Goal: Task Accomplishment & Management: Manage account settings

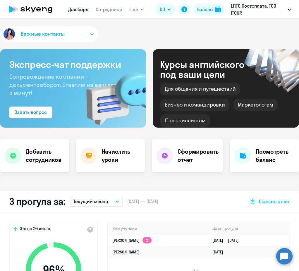
select select "30"
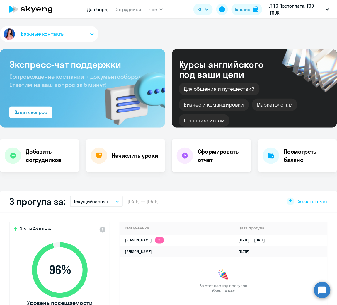
click at [208, 151] on h4 "Сформировать отчет" at bounding box center [222, 156] width 49 height 16
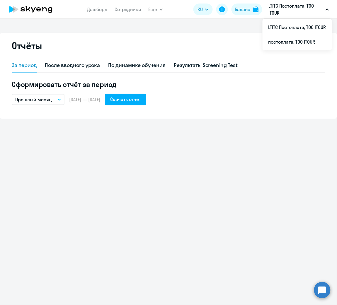
click at [48, 100] on p "Прошлый месяц" at bounding box center [33, 99] width 37 height 7
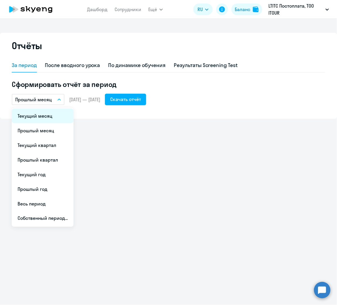
click at [52, 118] on li "Текущий месяц" at bounding box center [43, 116] width 62 height 15
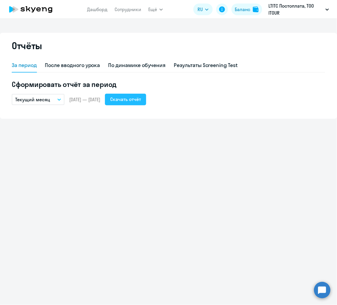
click at [136, 99] on div "Скачать отчёт" at bounding box center [125, 99] width 31 height 7
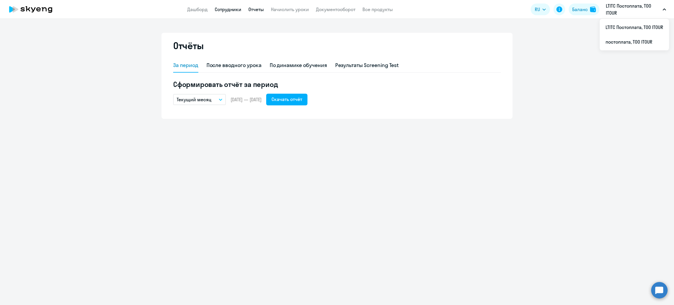
click at [232, 9] on link "Сотрудники" at bounding box center [228, 9] width 27 height 6
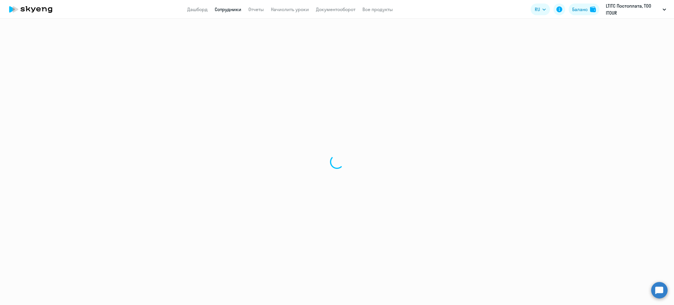
select select "30"
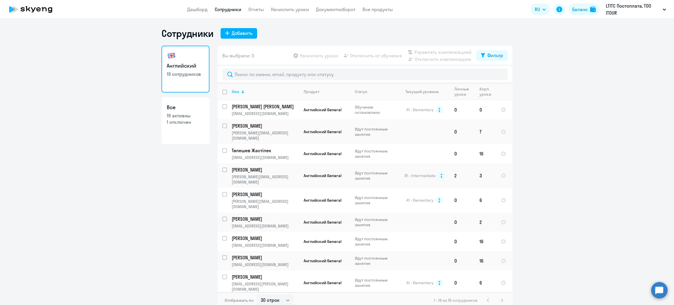
click at [247, 85] on th "Имя" at bounding box center [263, 91] width 72 height 17
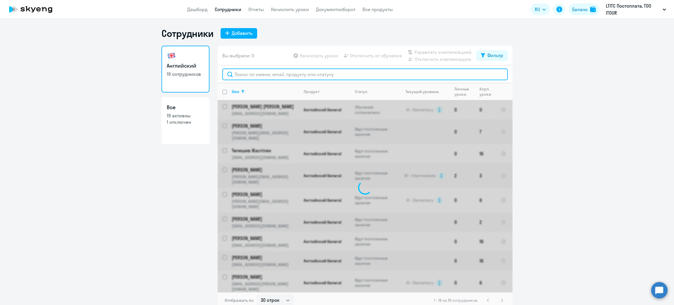
click at [246, 78] on input "text" at bounding box center [365, 74] width 286 height 12
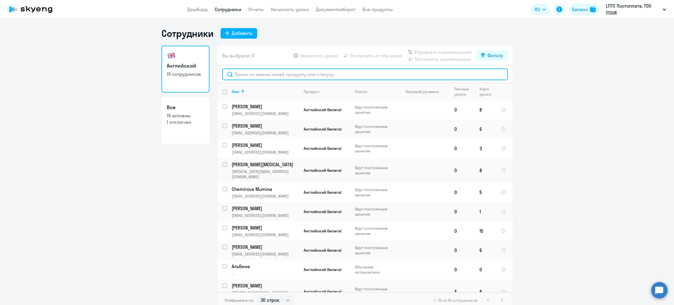
click at [246, 78] on input "text" at bounding box center [365, 74] width 286 height 12
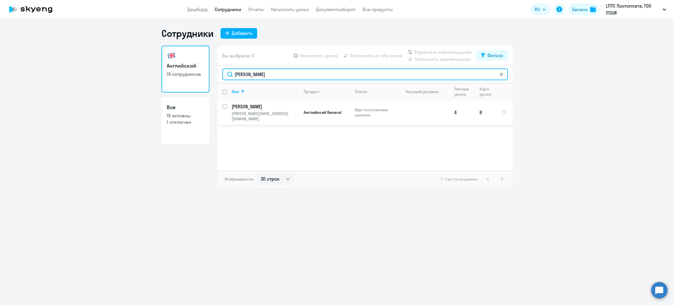
type input "[PERSON_NAME]"
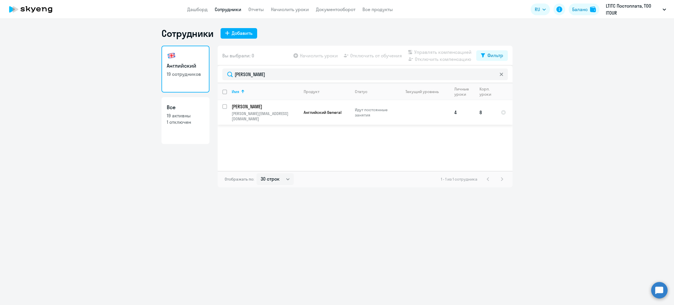
click at [254, 105] on p "[PERSON_NAME]" at bounding box center [265, 106] width 66 height 6
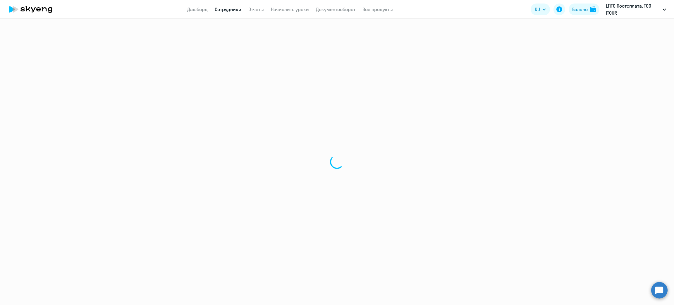
select select "english"
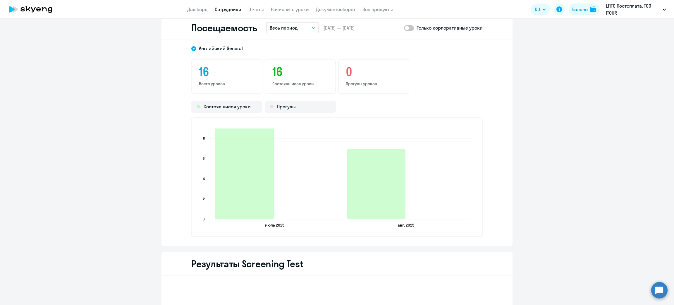
scroll to position [746, 0]
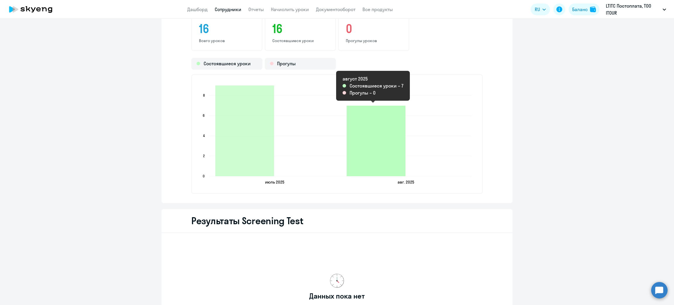
click at [299, 138] on icon "2025-08-21T19:00:00.000Z Состоявшиеся уроки 7" at bounding box center [376, 141] width 59 height 71
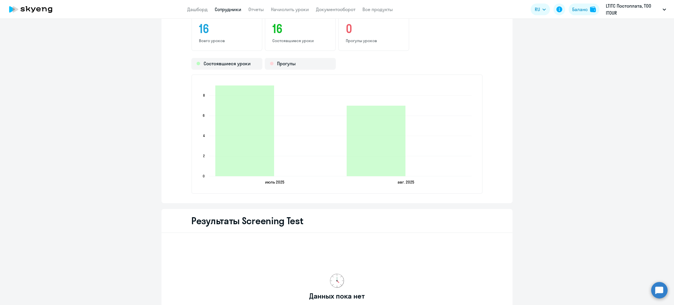
scroll to position [659, 0]
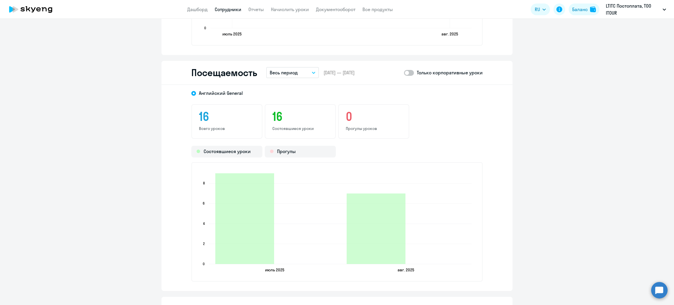
click at [299, 71] on span at bounding box center [409, 73] width 10 height 6
click at [299, 73] on input "checkbox" at bounding box center [404, 73] width 0 height 0
checkbox input "true"
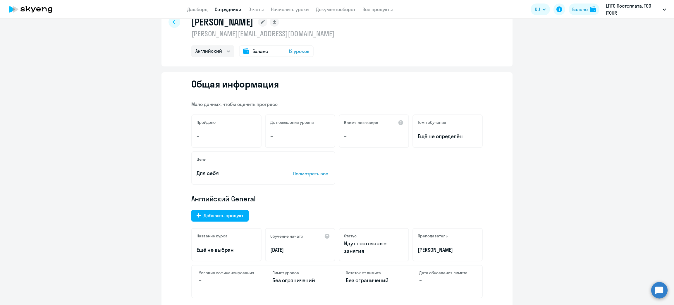
scroll to position [0, 0]
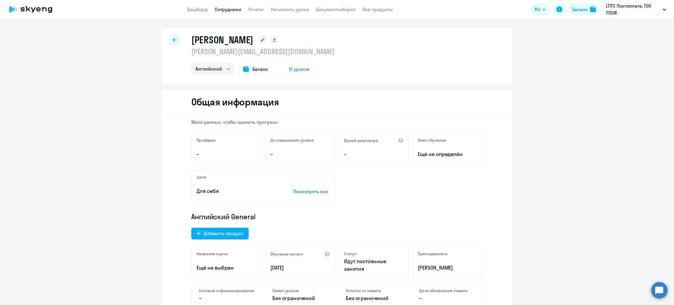
click at [176, 38] on div at bounding box center [175, 40] width 12 height 12
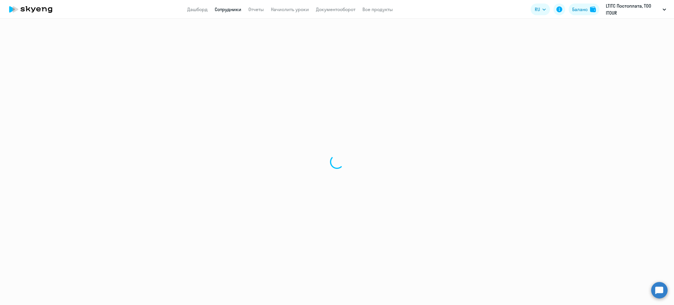
select select "30"
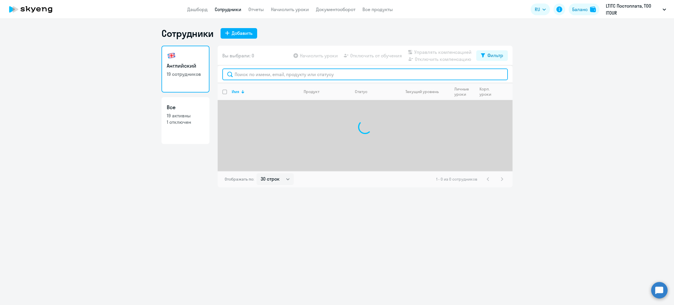
click at [241, 76] on input "text" at bounding box center [365, 74] width 286 height 12
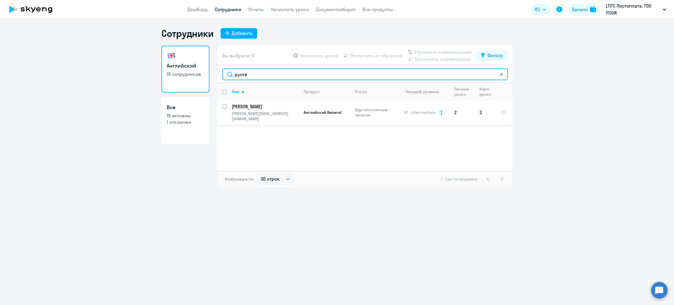
type input "русте"
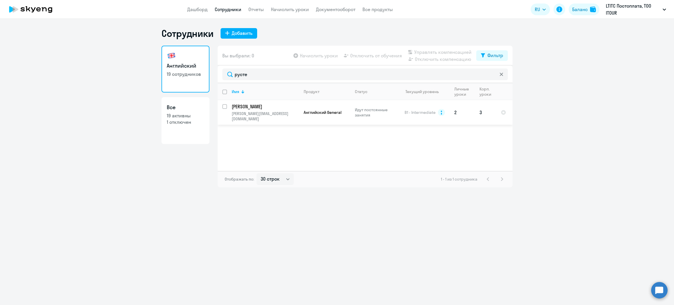
click at [299, 115] on td "Английский General" at bounding box center [324, 112] width 51 height 25
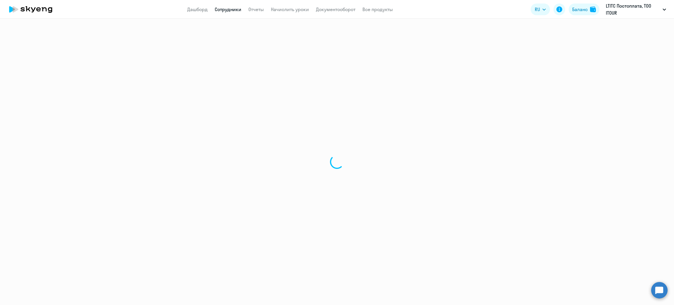
select select "english"
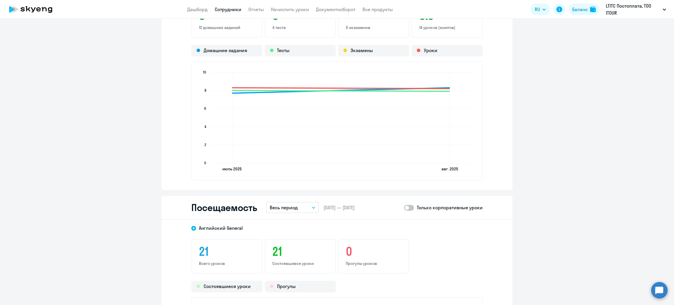
scroll to position [659, 0]
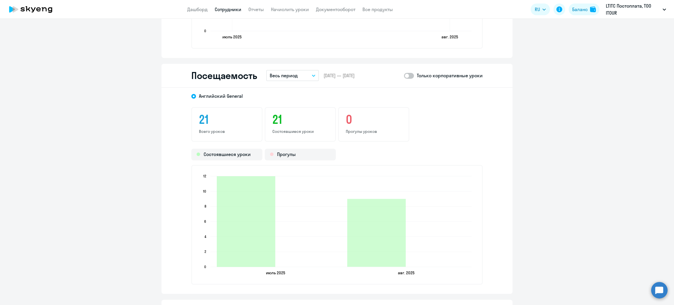
click at [299, 75] on span at bounding box center [409, 76] width 10 height 6
click at [299, 76] on input "checkbox" at bounding box center [404, 76] width 0 height 0
checkbox input "true"
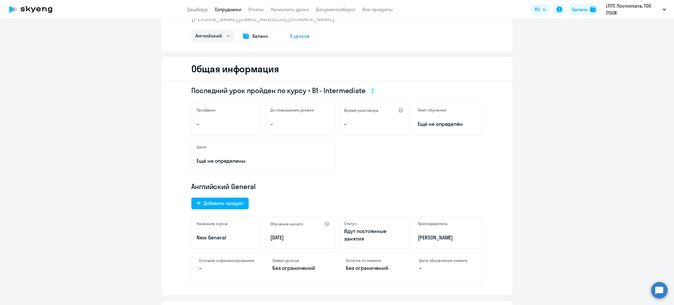
scroll to position [0, 0]
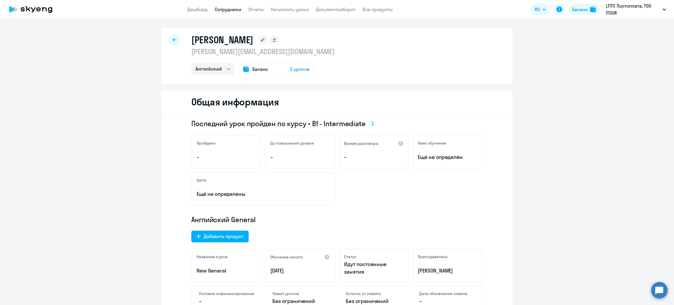
click at [171, 35] on div at bounding box center [175, 40] width 12 height 12
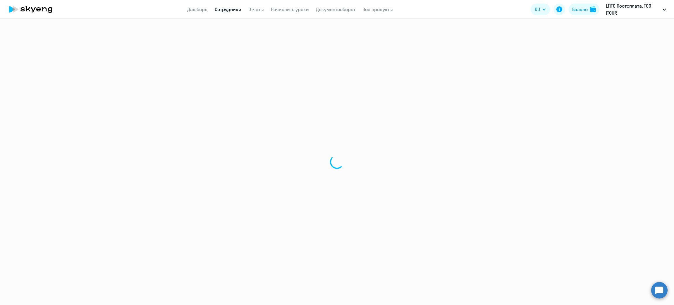
select select "30"
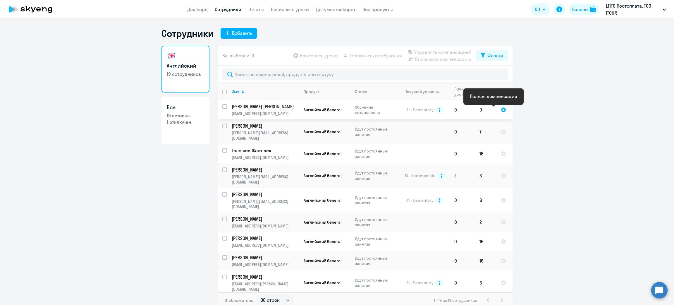
click at [299, 110] on div at bounding box center [503, 109] width 5 height 5
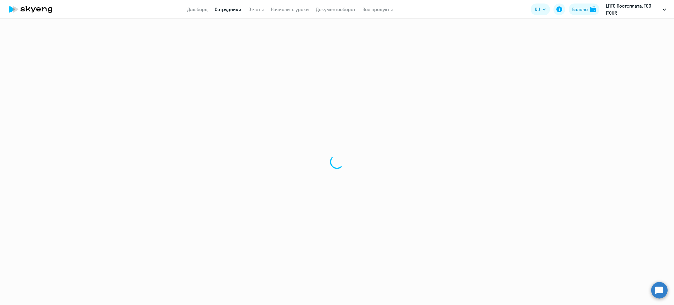
select select "english"
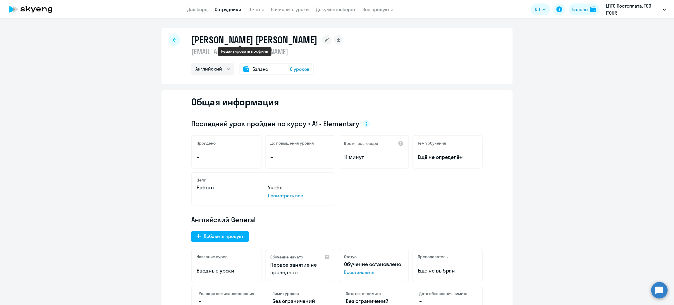
click at [299, 40] on icon at bounding box center [327, 40] width 4 height 4
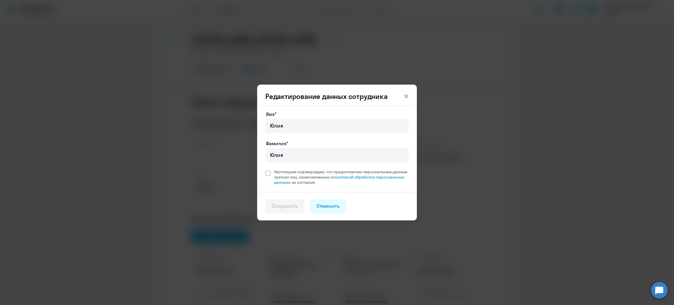
click at [299, 93] on icon at bounding box center [406, 96] width 7 height 7
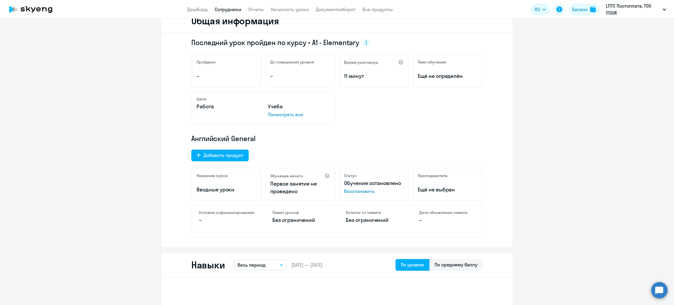
scroll to position [88, 0]
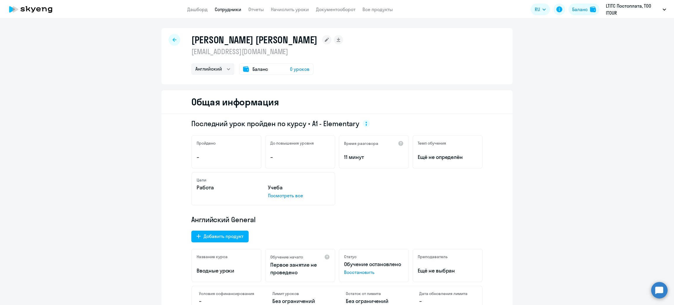
select select "30"
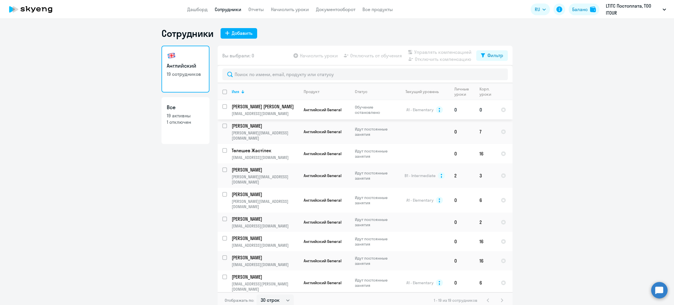
click at [222, 107] on input "select row 8722282" at bounding box center [228, 110] width 12 height 12
checkbox input "true"
click at [299, 56] on span "Отключить от обучения" at bounding box center [376, 55] width 52 height 7
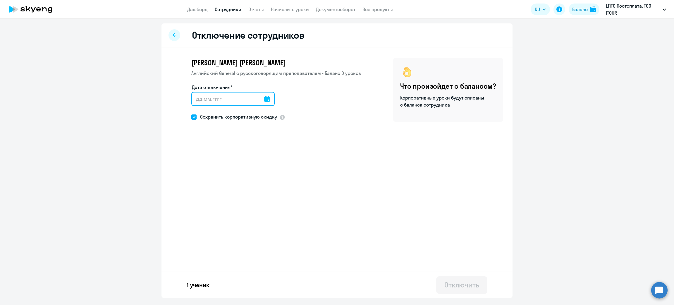
click at [234, 97] on input "Дата отключения*" at bounding box center [232, 99] width 83 height 14
type input "[DATE]"
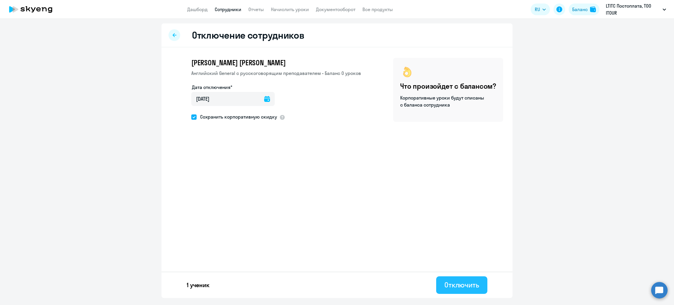
click at [299, 271] on div "Отключить" at bounding box center [462, 284] width 35 height 9
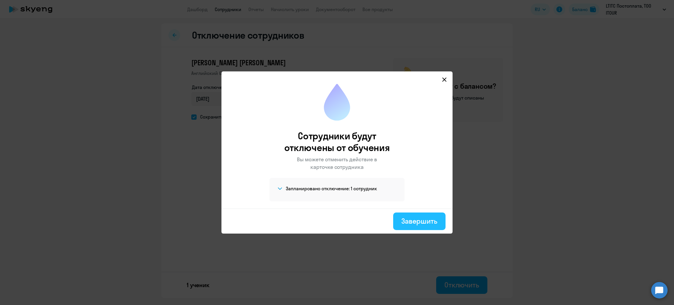
click at [299, 219] on div "Завершить" at bounding box center [420, 220] width 36 height 9
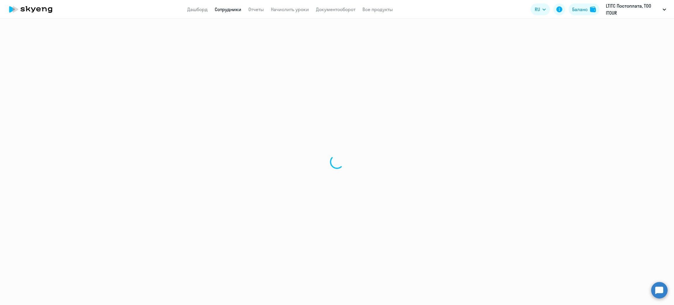
select select "30"
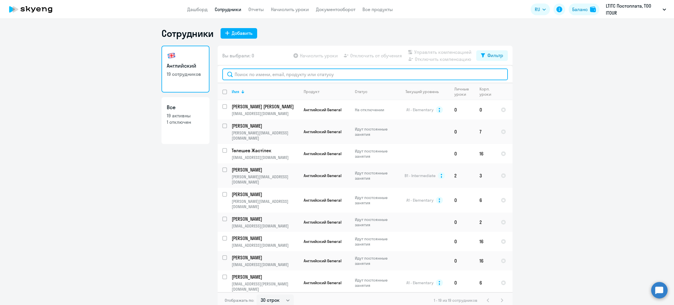
click at [254, 69] on input "text" at bounding box center [365, 74] width 286 height 12
type input "[PERSON_NAME]"
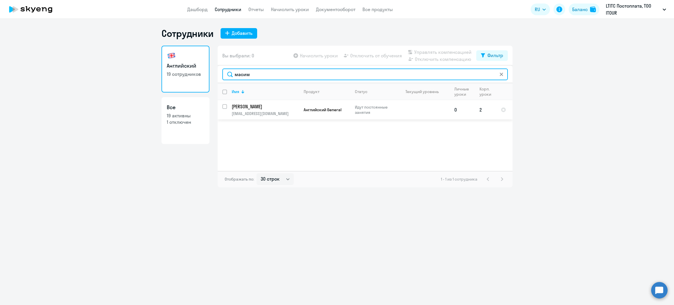
type input "масим"
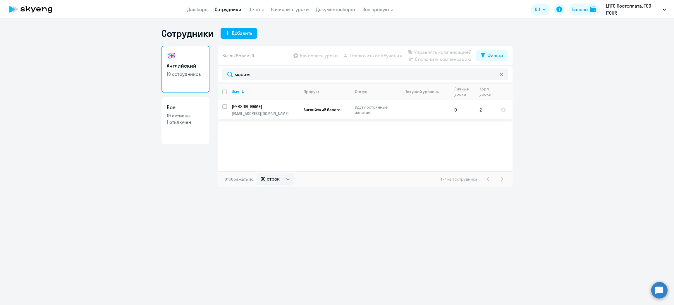
click at [260, 105] on p "[PERSON_NAME]" at bounding box center [265, 106] width 66 height 6
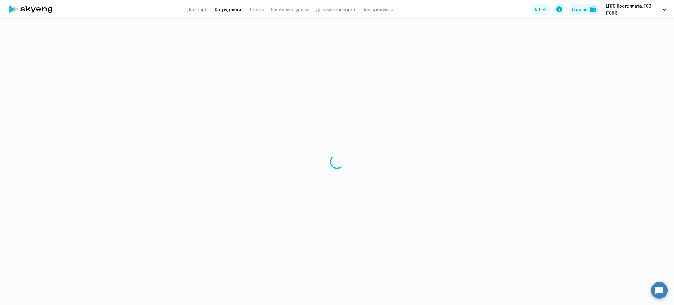
select select "english"
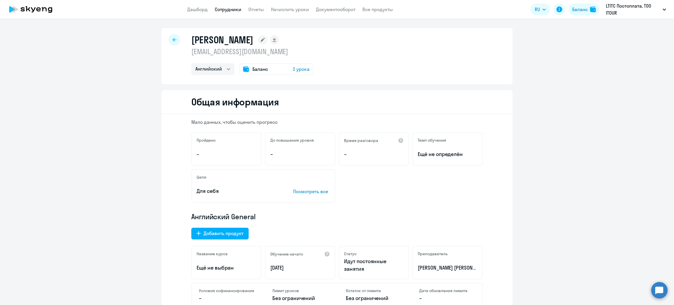
select select "30"
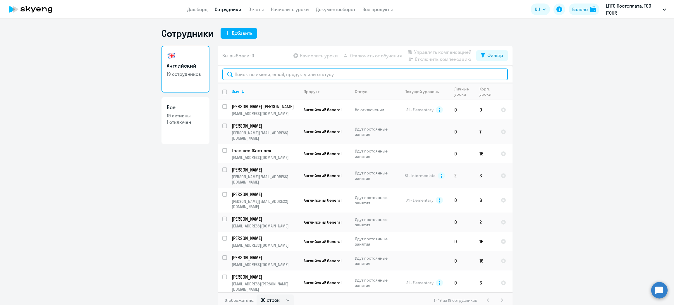
click at [241, 76] on input "text" at bounding box center [365, 74] width 286 height 12
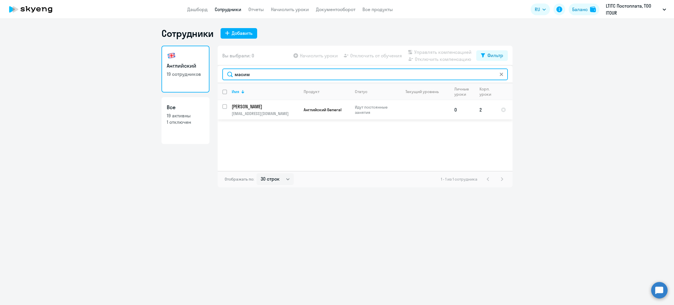
type input "масим"
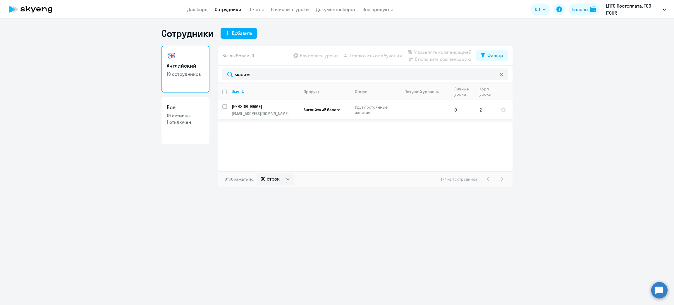
click at [224, 105] on input "select row 37924416" at bounding box center [228, 110] width 12 height 12
checkbox input "true"
click at [299, 54] on span "Отключить от обучения" at bounding box center [376, 55] width 52 height 7
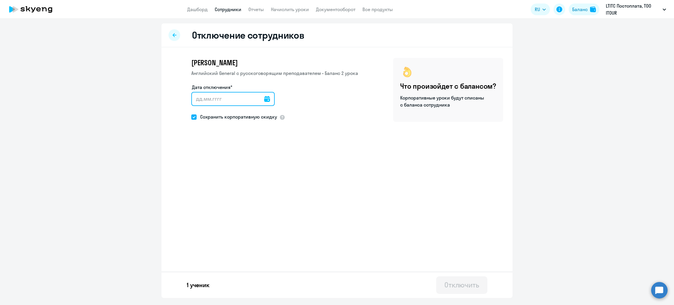
click at [236, 97] on input "Дата отключения*" at bounding box center [232, 99] width 83 height 14
type input "[DATE]"
click at [299, 271] on div "Отключить" at bounding box center [462, 284] width 35 height 9
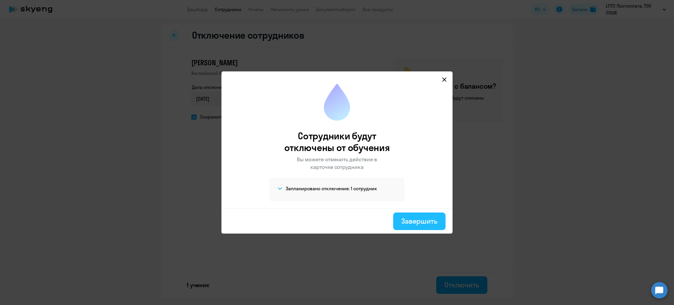
click at [299, 214] on button "Завершить" at bounding box center [419, 221] width 52 height 18
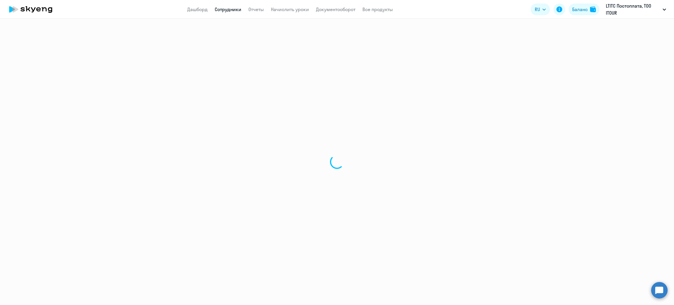
select select "30"
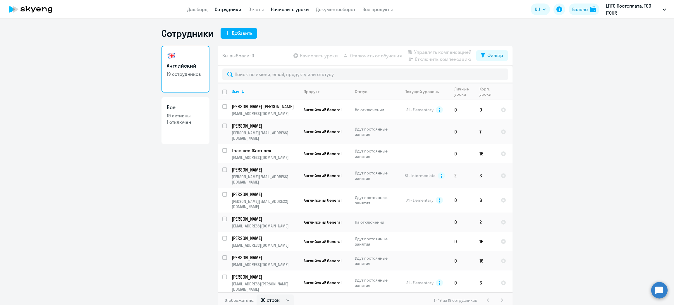
click at [290, 8] on link "Начислить уроки" at bounding box center [290, 9] width 38 height 6
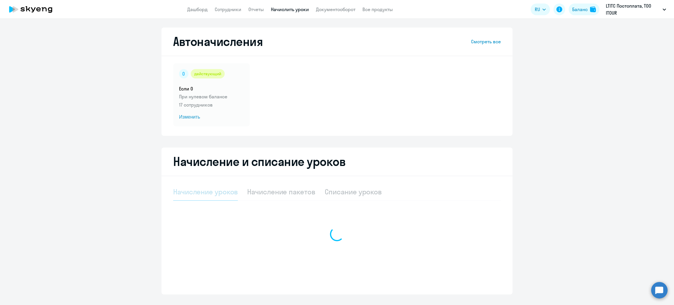
select select "10"
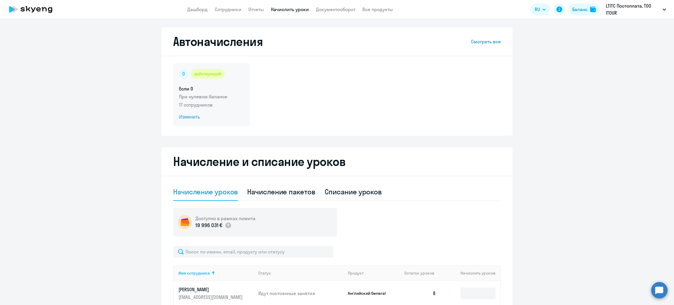
click at [193, 115] on span "Изменить" at bounding box center [211, 117] width 65 height 7
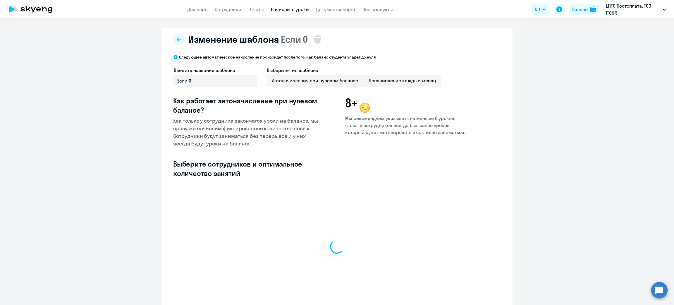
select select "10"
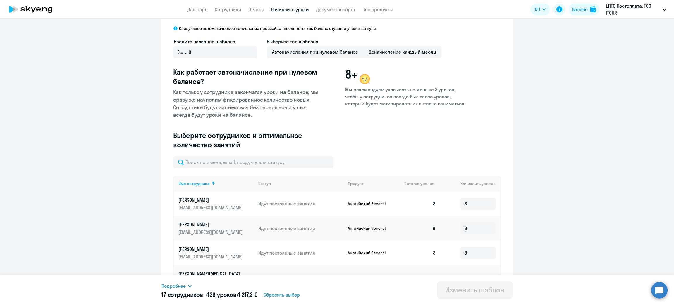
scroll to position [44, 0]
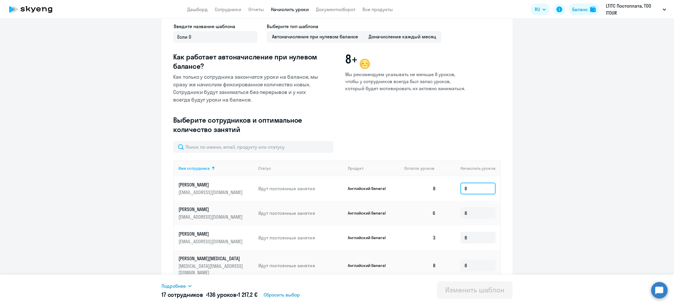
drag, startPoint x: 473, startPoint y: 189, endPoint x: 448, endPoint y: 189, distance: 24.6
click at [299, 189] on td "8" at bounding box center [471, 188] width 60 height 25
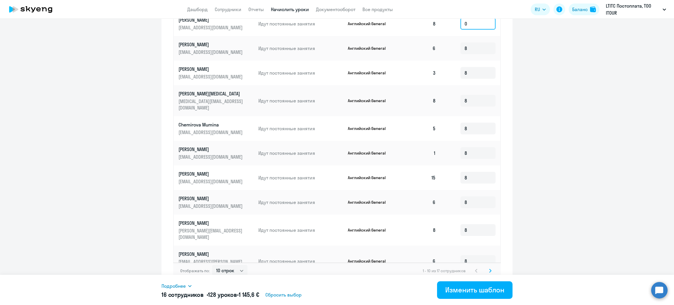
scroll to position [210, 0]
type input "0"
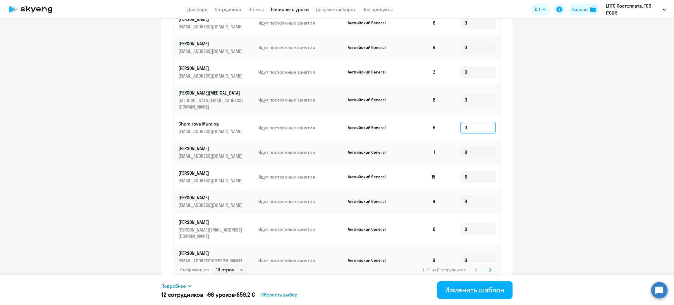
type input "0"
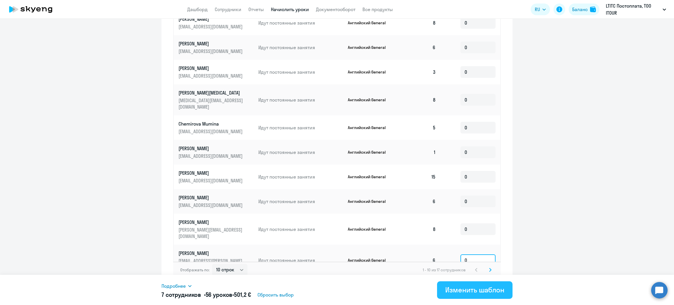
type input "0"
click at [299, 271] on div "Изменить шаблон" at bounding box center [474, 289] width 59 height 9
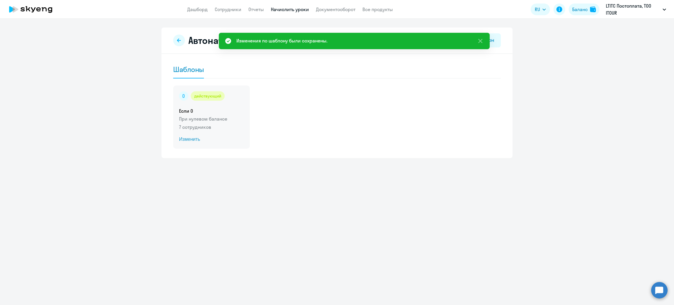
click at [184, 140] on span "Изменить" at bounding box center [211, 139] width 65 height 7
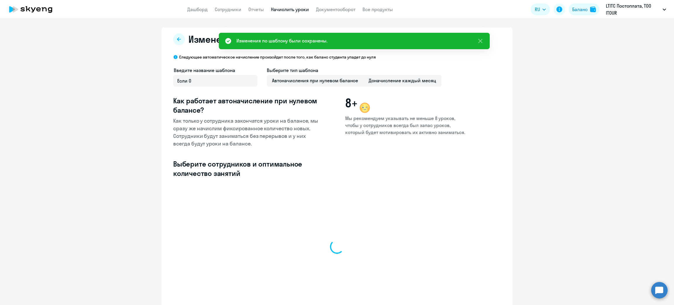
select select "10"
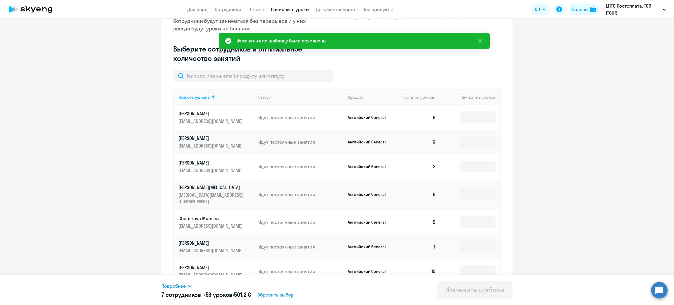
scroll to position [210, 0]
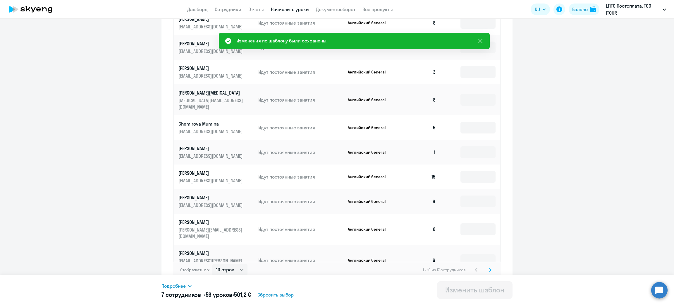
click at [299, 266] on svg-icon at bounding box center [490, 269] width 7 height 7
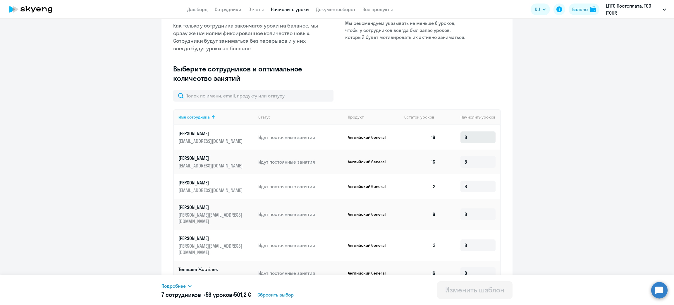
scroll to position [48, 0]
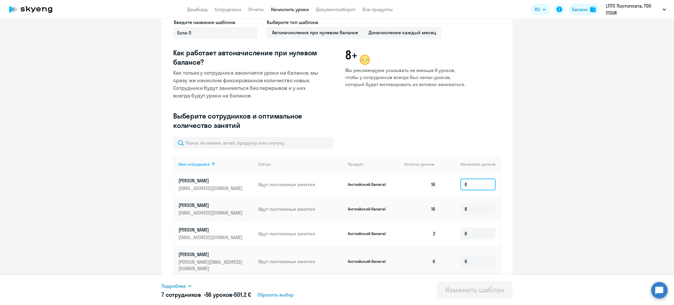
click at [299, 184] on input "8" at bounding box center [478, 185] width 35 height 12
type input "0"
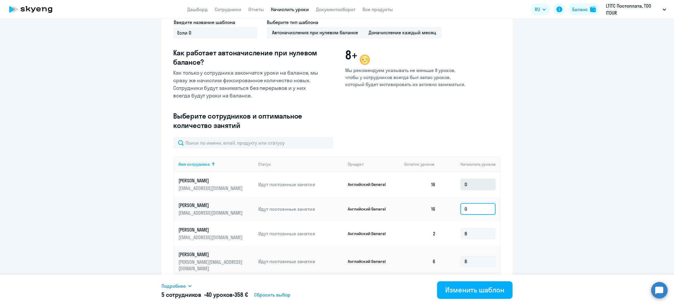
type input "0"
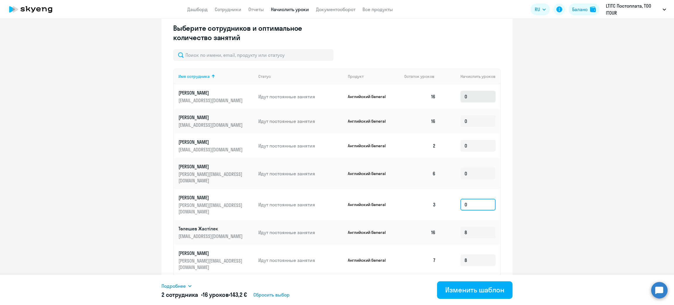
type input "0"
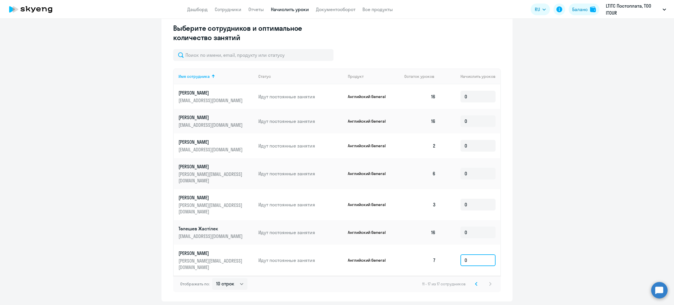
type input "0"
click at [299, 215] on ng-component "Изменение шаблона Если 0 Следующее автоматическое начисление произойдет после т…" at bounding box center [337, 97] width 674 height 410
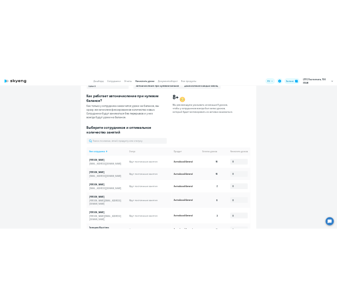
scroll to position [0, 0]
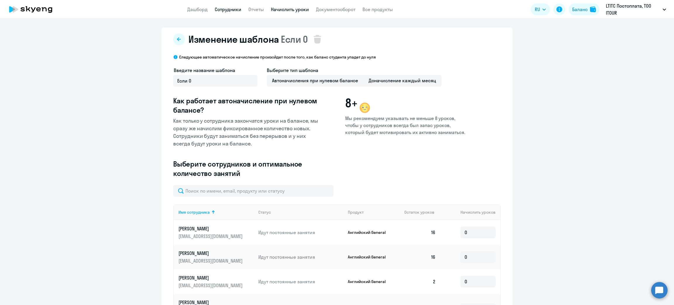
click at [224, 10] on link "Сотрудники" at bounding box center [228, 9] width 27 height 6
select select "30"
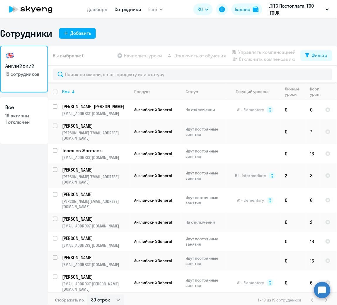
click at [13, 179] on div "Английский 19 сотрудников Все 19 активны 1 отключен" at bounding box center [24, 175] width 48 height 259
click at [35, 163] on div "Английский 19 сотрудников Все 19 активны 1 отключен" at bounding box center [24, 175] width 48 height 259
click at [24, 174] on div "Английский 19 сотрудников Все 19 активны 1 отключен" at bounding box center [24, 175] width 48 height 259
click at [17, 161] on div "Английский 19 сотрудников Все 19 активны 1 отключен" at bounding box center [24, 175] width 48 height 259
click at [14, 203] on div "Английский 19 сотрудников Все 19 активны 1 отключен" at bounding box center [24, 175] width 48 height 259
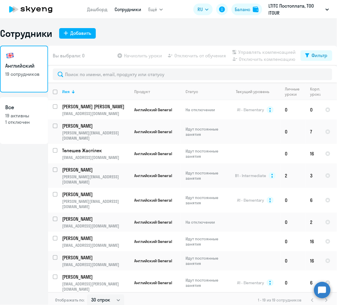
click at [23, 167] on div "Английский 19 сотрудников Все 19 активны 1 отключен" at bounding box center [24, 175] width 48 height 259
